Goal: Transaction & Acquisition: Obtain resource

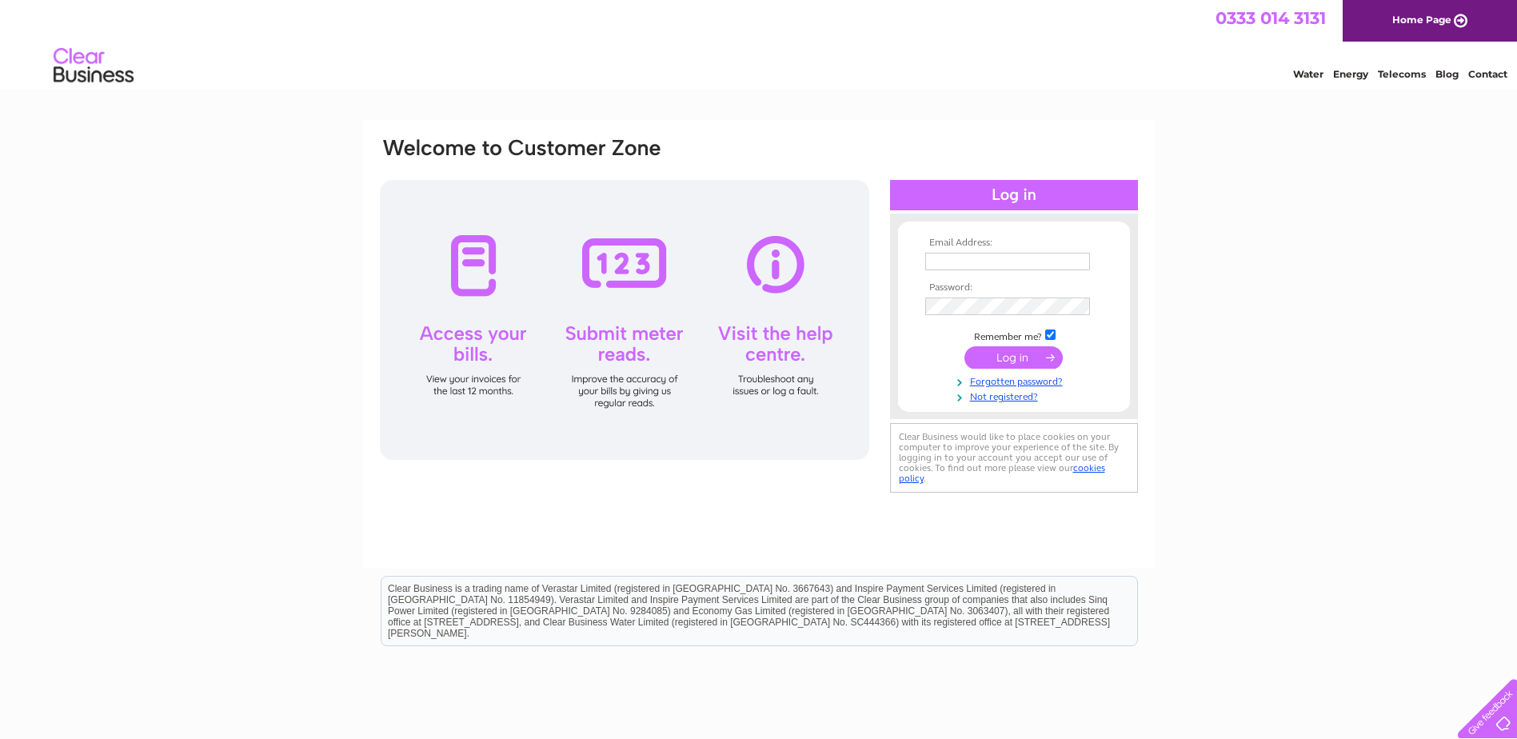
type input "accounting@themarinetroon.co.uk"
click at [1010, 361] on input "submit" at bounding box center [1013, 357] width 98 height 22
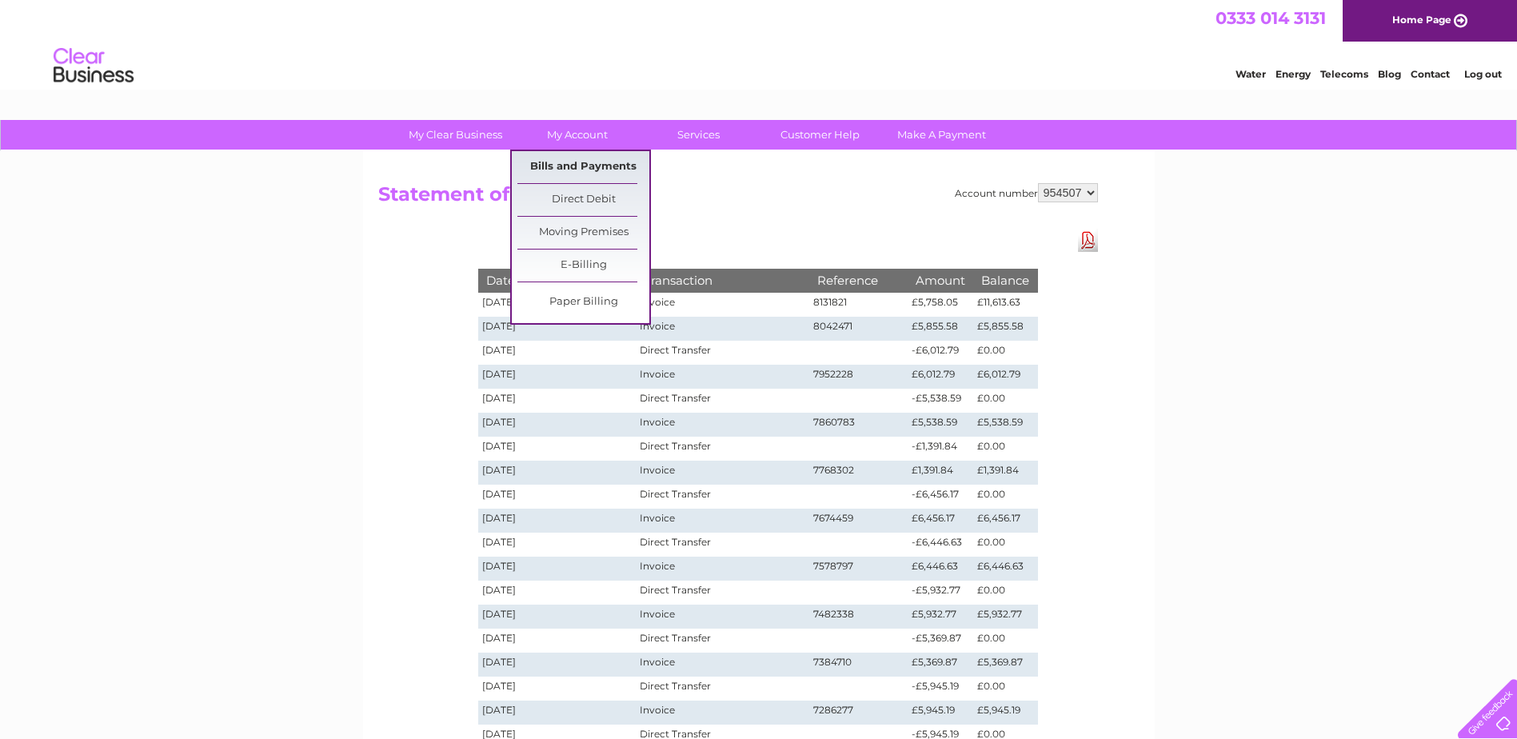
click at [565, 162] on link "Bills and Payments" at bounding box center [583, 167] width 132 height 32
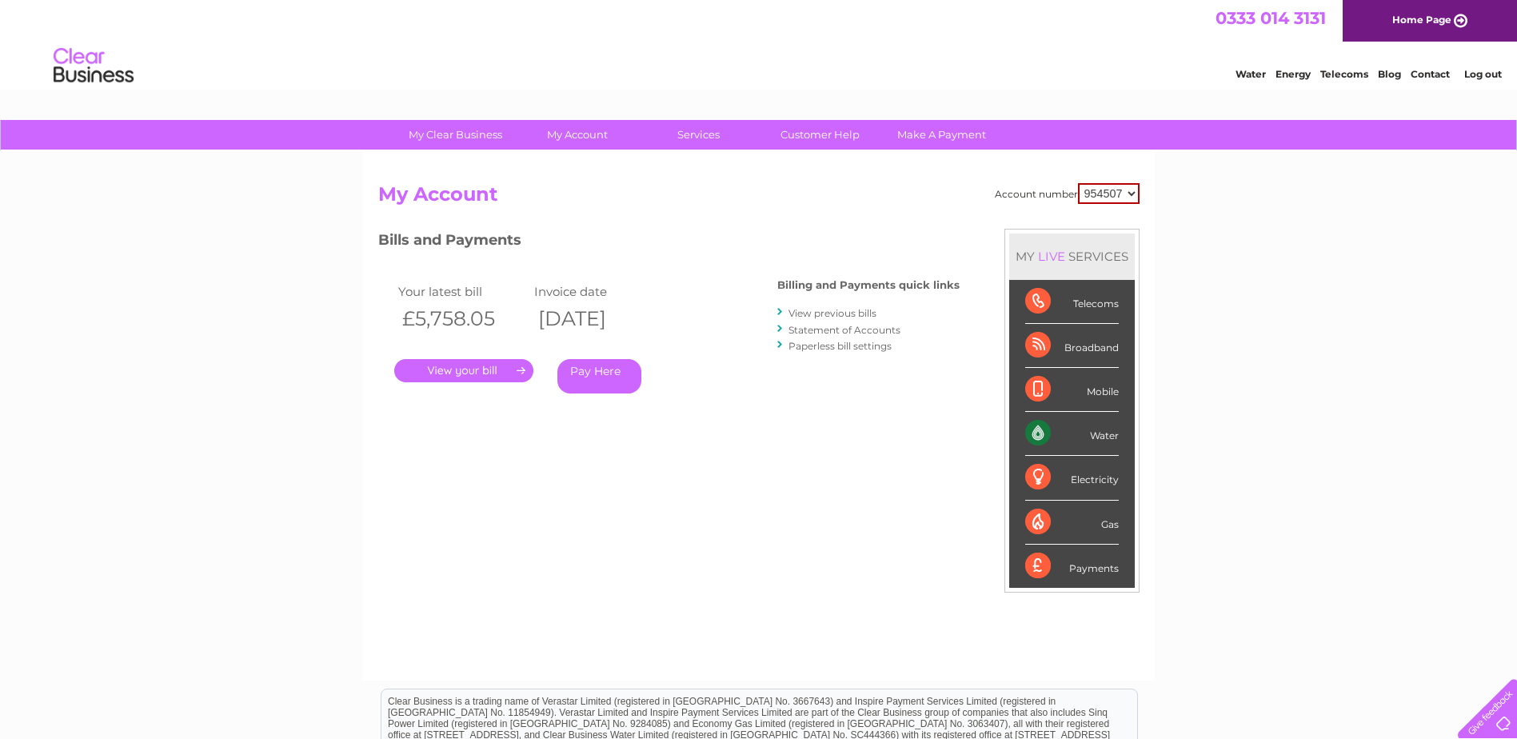
click at [476, 362] on link "." at bounding box center [463, 370] width 139 height 23
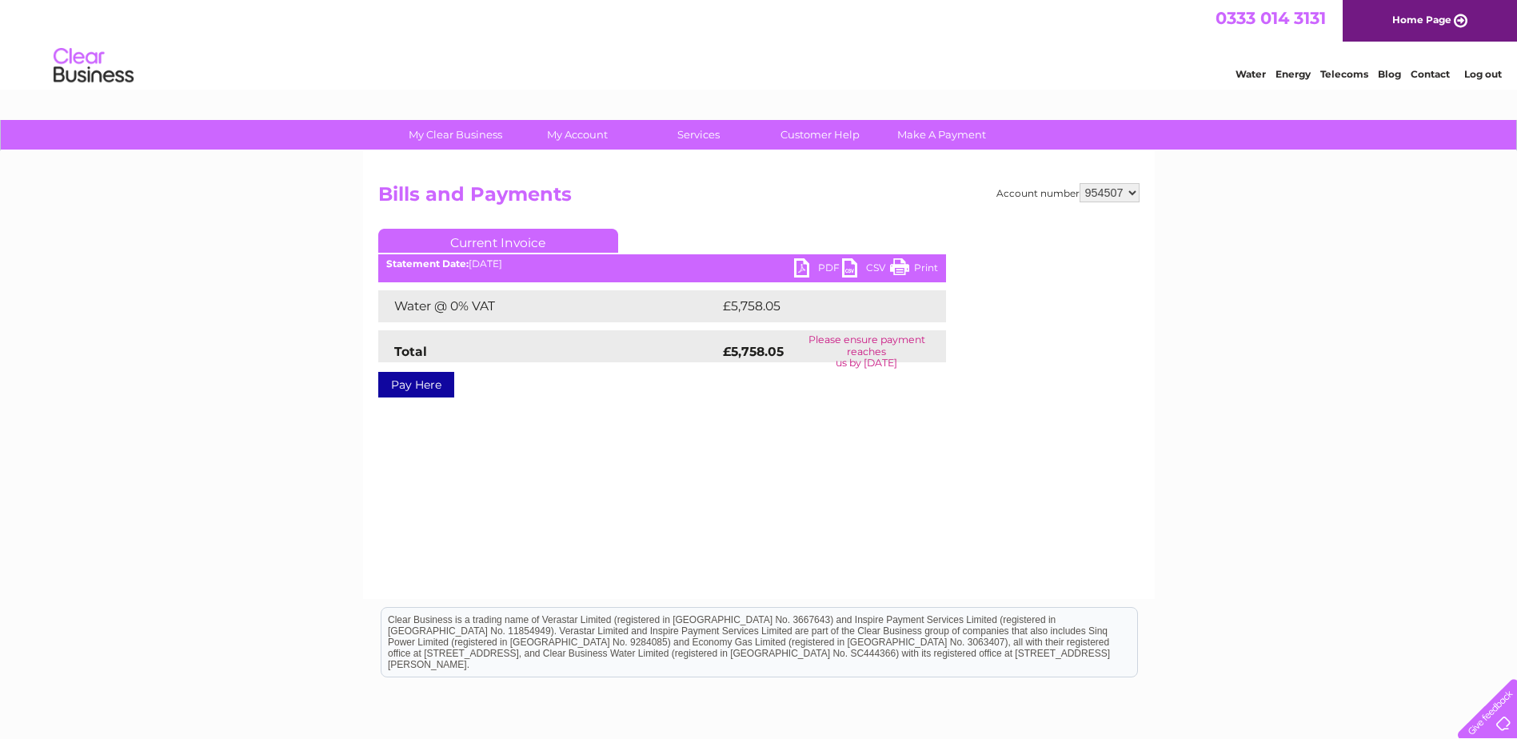
click at [800, 264] on link "PDF" at bounding box center [818, 269] width 48 height 23
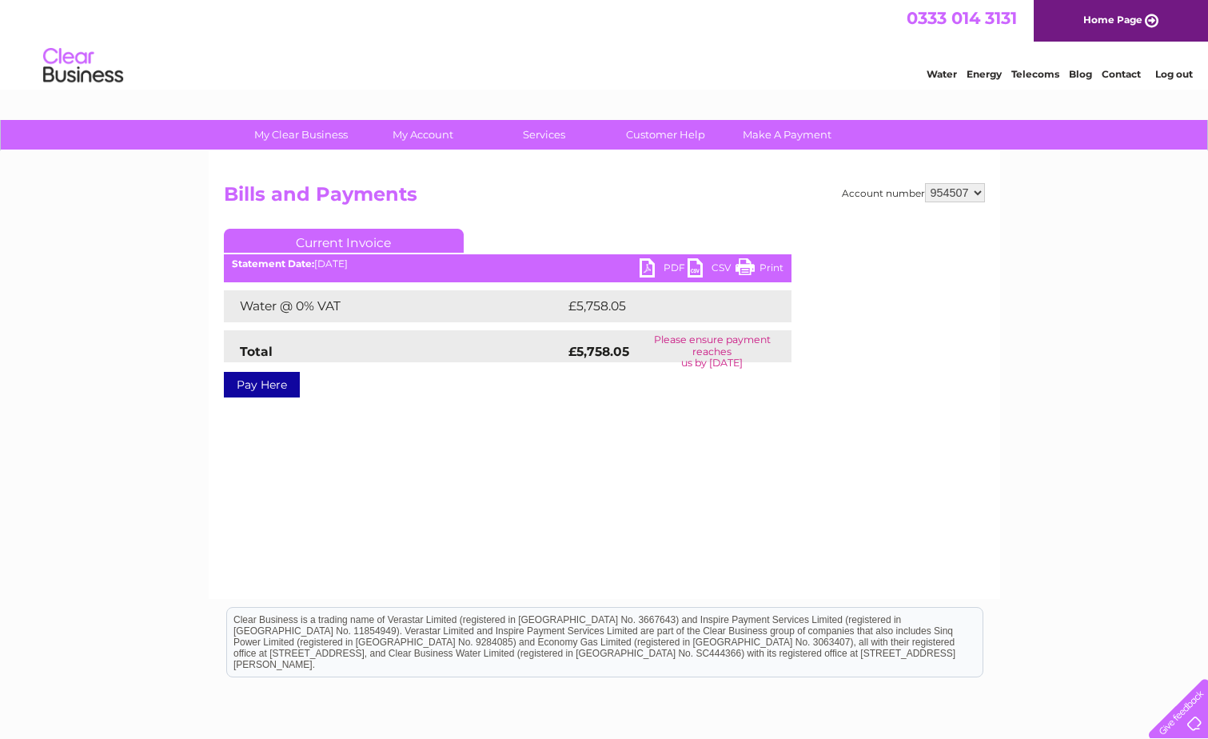
click at [648, 263] on link "PDF" at bounding box center [664, 269] width 48 height 23
